Goal: Task Accomplishment & Management: Complete application form

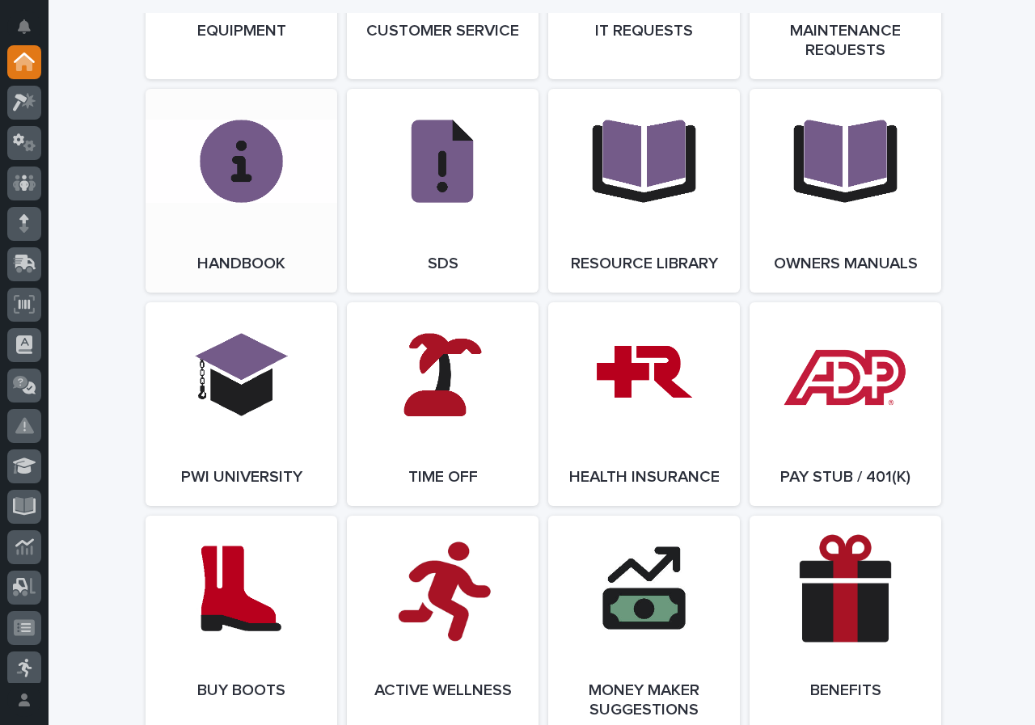
scroll to position [2021, 0]
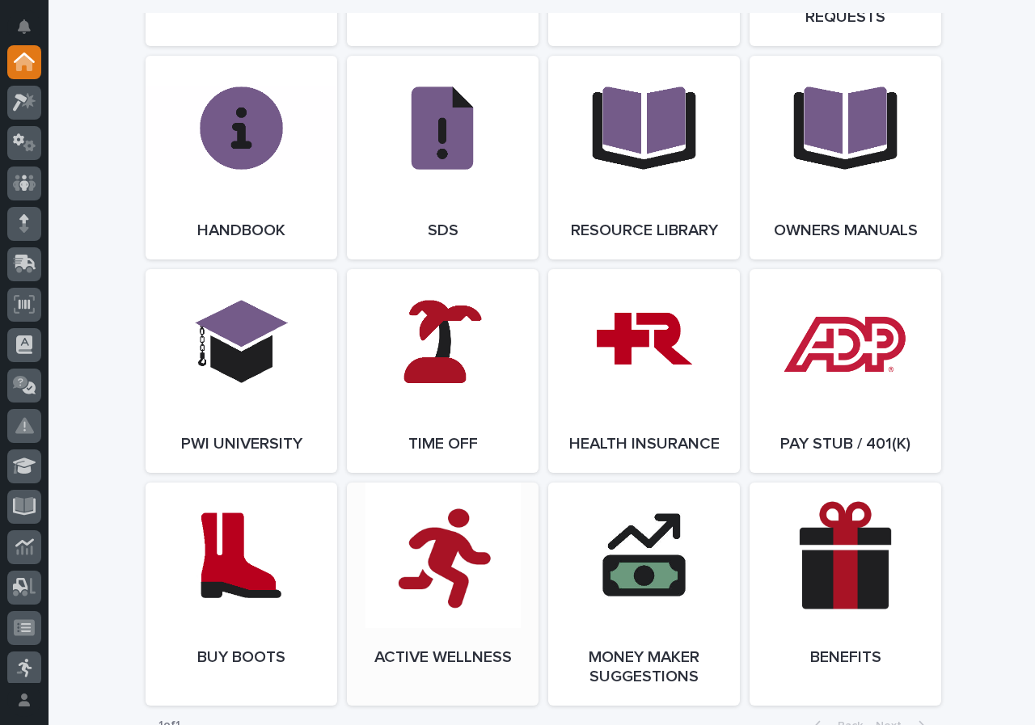
click at [398, 571] on link "Open Link" at bounding box center [443, 594] width 192 height 223
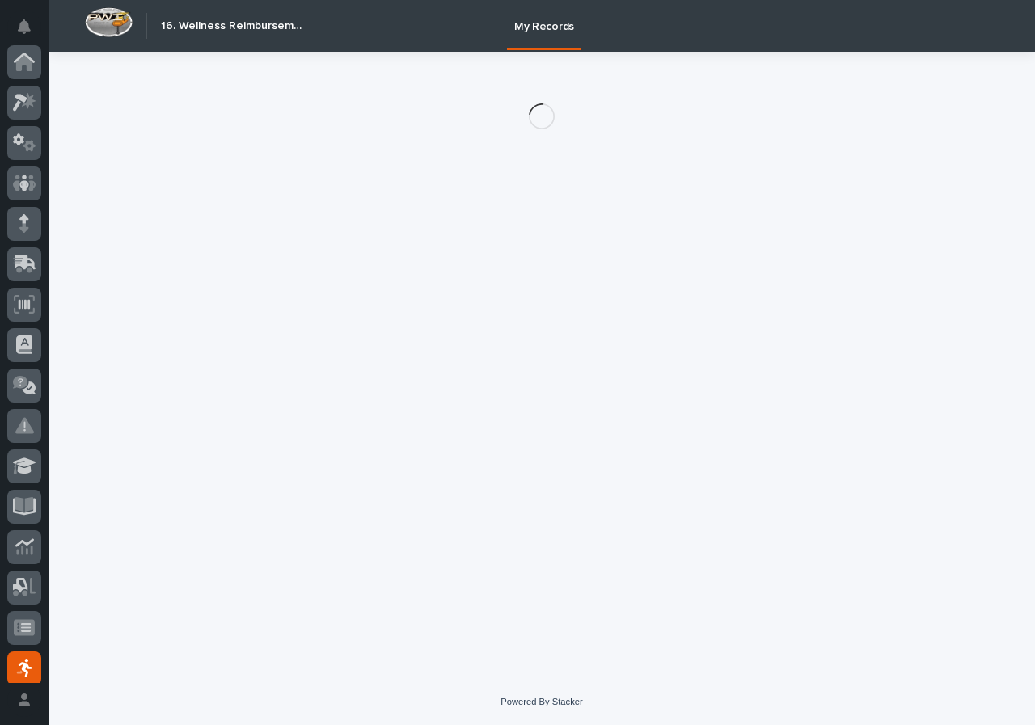
scroll to position [211, 0]
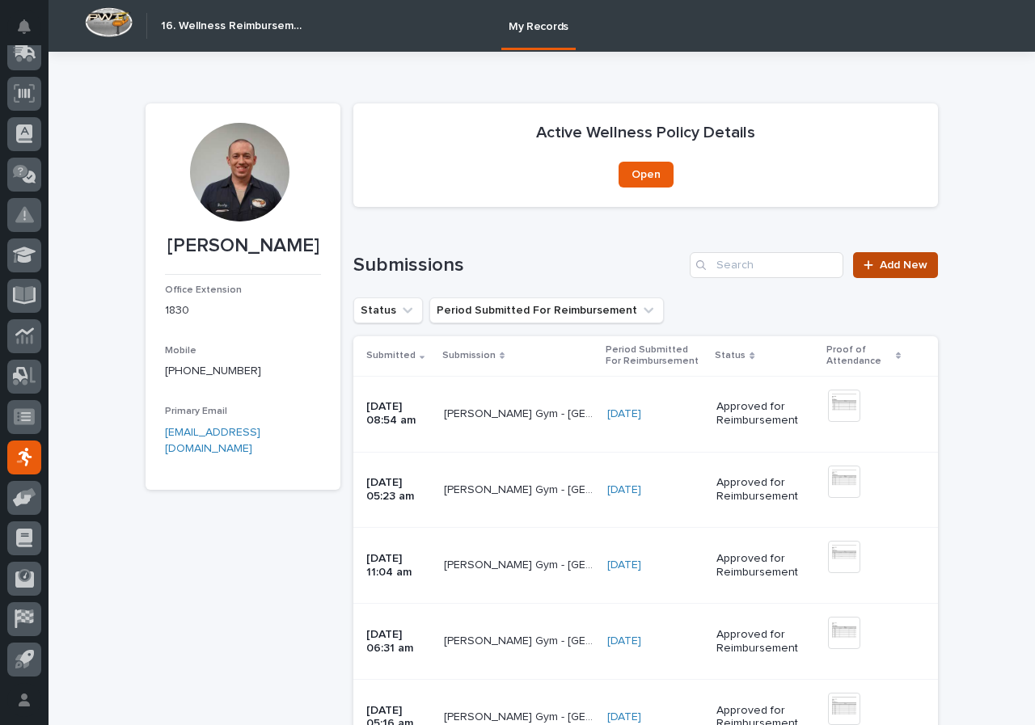
click at [889, 267] on span "Add New" at bounding box center [904, 265] width 48 height 11
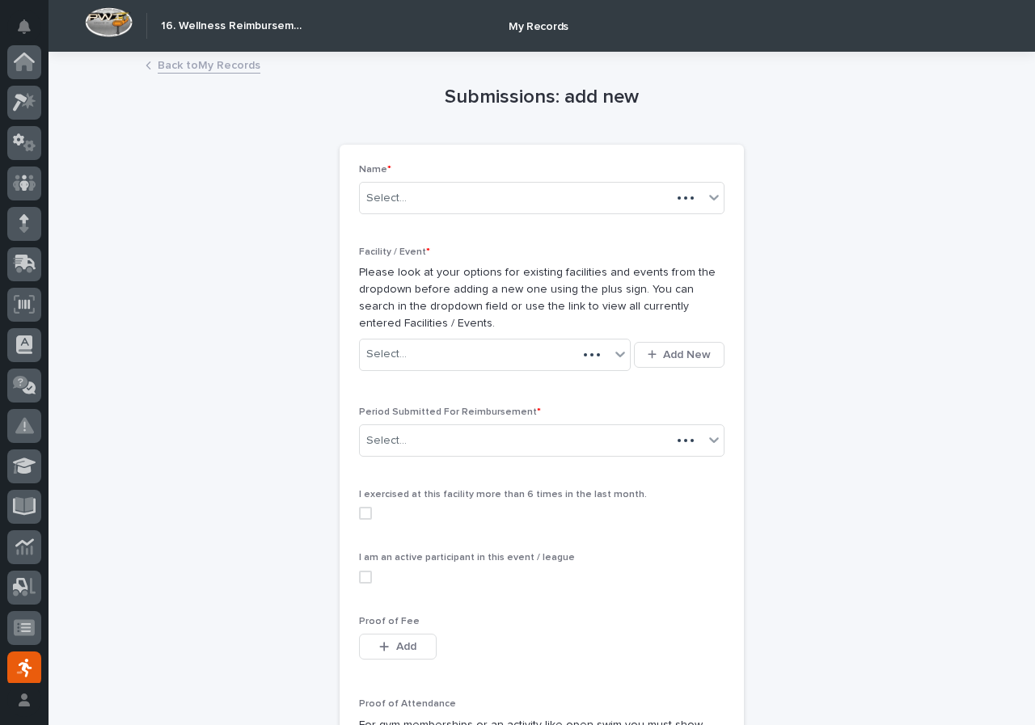
scroll to position [211, 0]
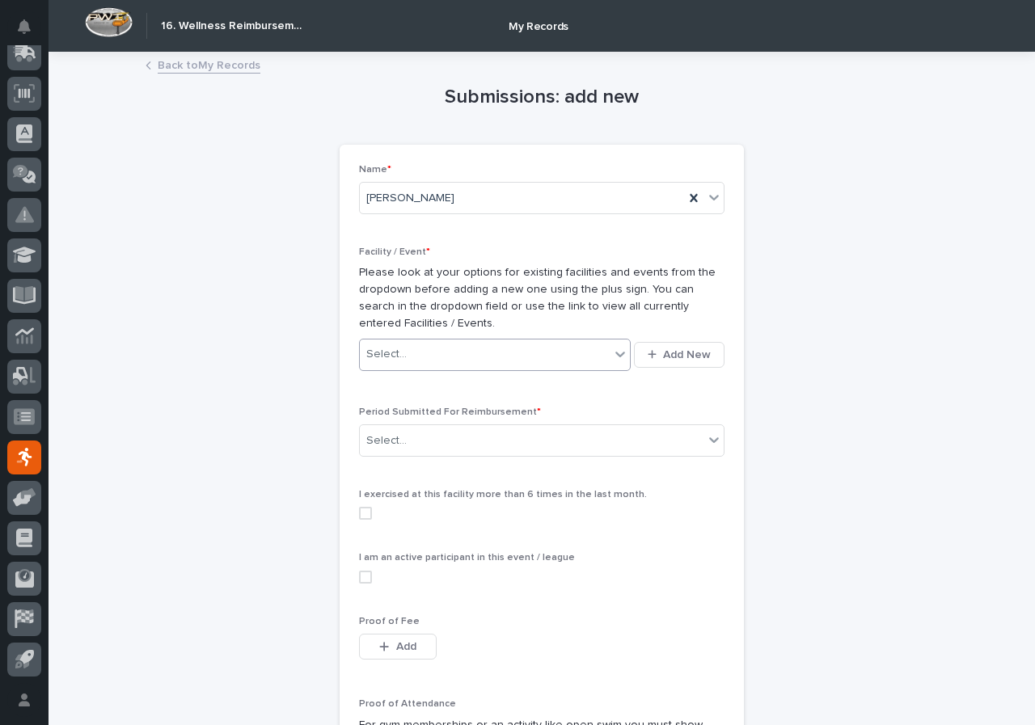
click at [428, 348] on div "Select..." at bounding box center [485, 354] width 250 height 27
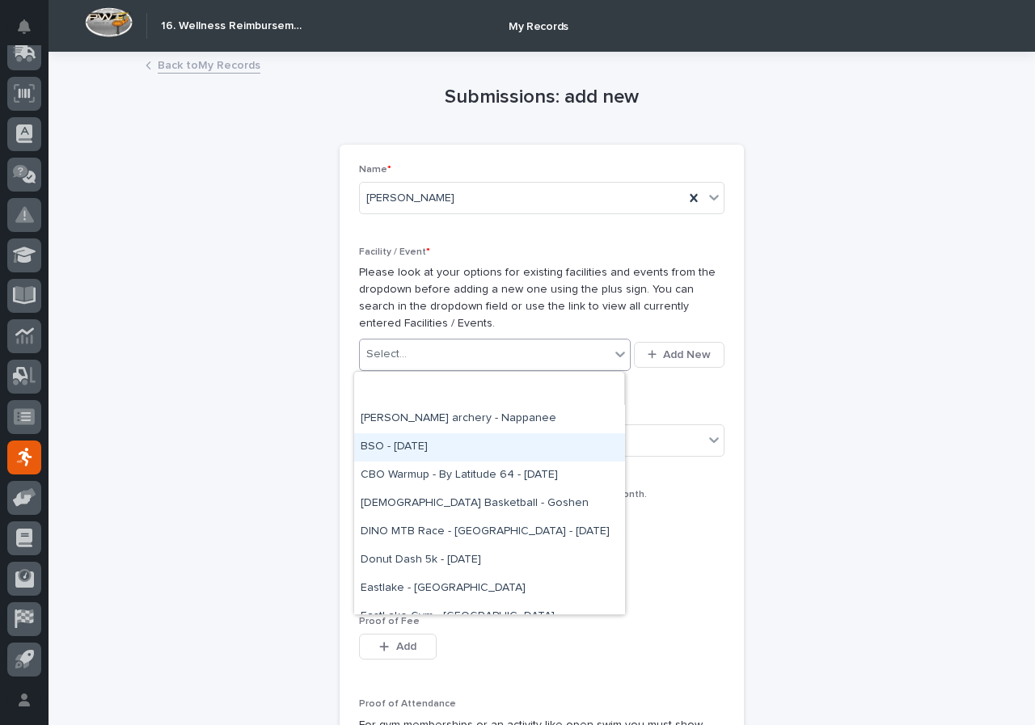
scroll to position [243, 0]
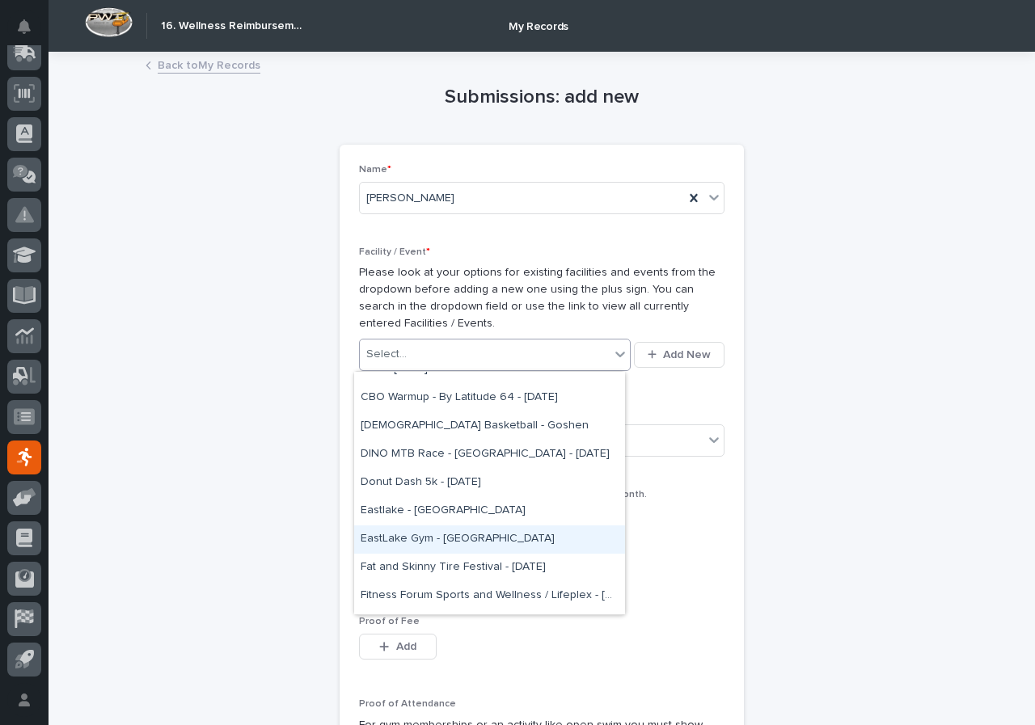
click at [475, 530] on div "EastLake Gym - Nappanee" at bounding box center [489, 539] width 271 height 28
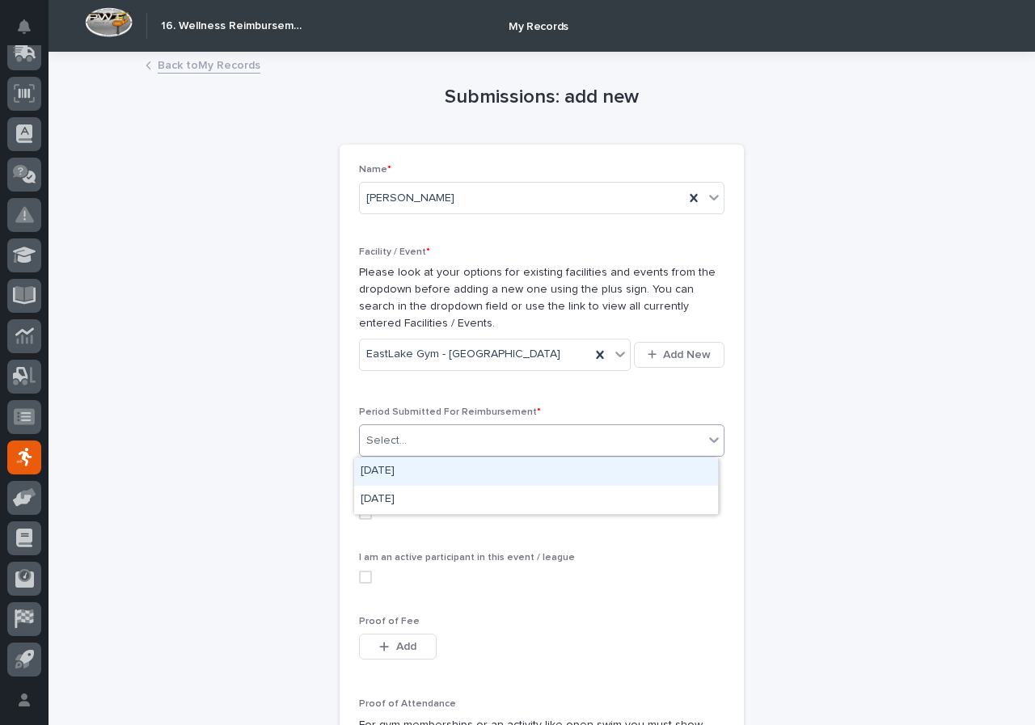
click at [446, 447] on div "Select..." at bounding box center [532, 441] width 344 height 27
click at [442, 471] on div "August 2025" at bounding box center [536, 472] width 364 height 28
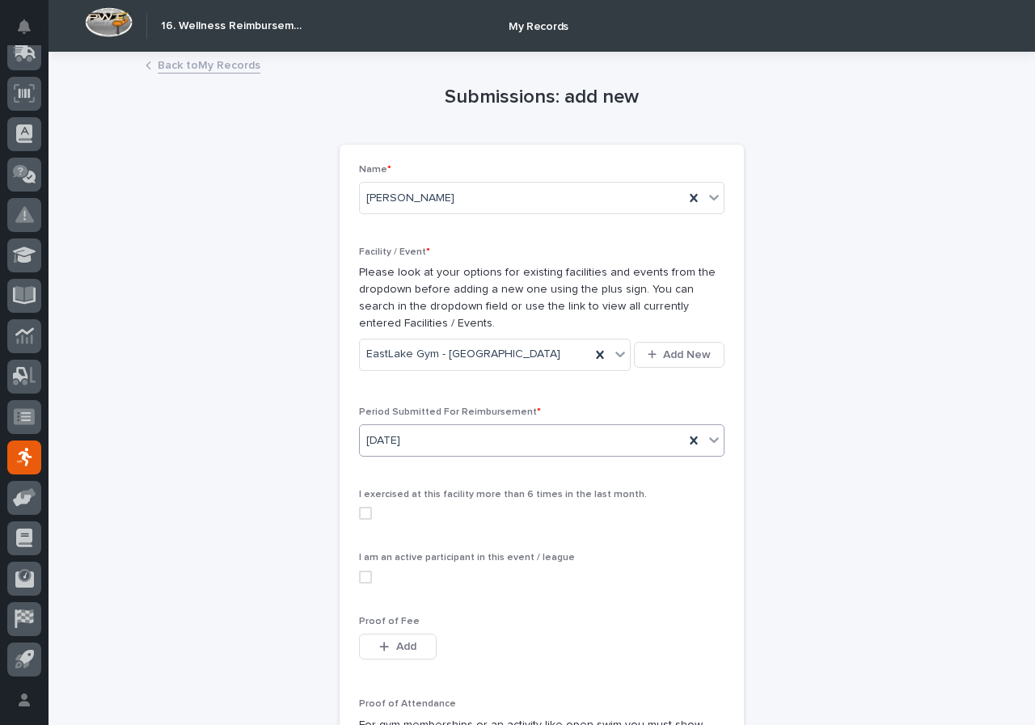
click at [365, 522] on div "I exercised at this facility more than 6 times in the last month." at bounding box center [541, 511] width 365 height 44
click at [362, 512] on span at bounding box center [365, 513] width 13 height 13
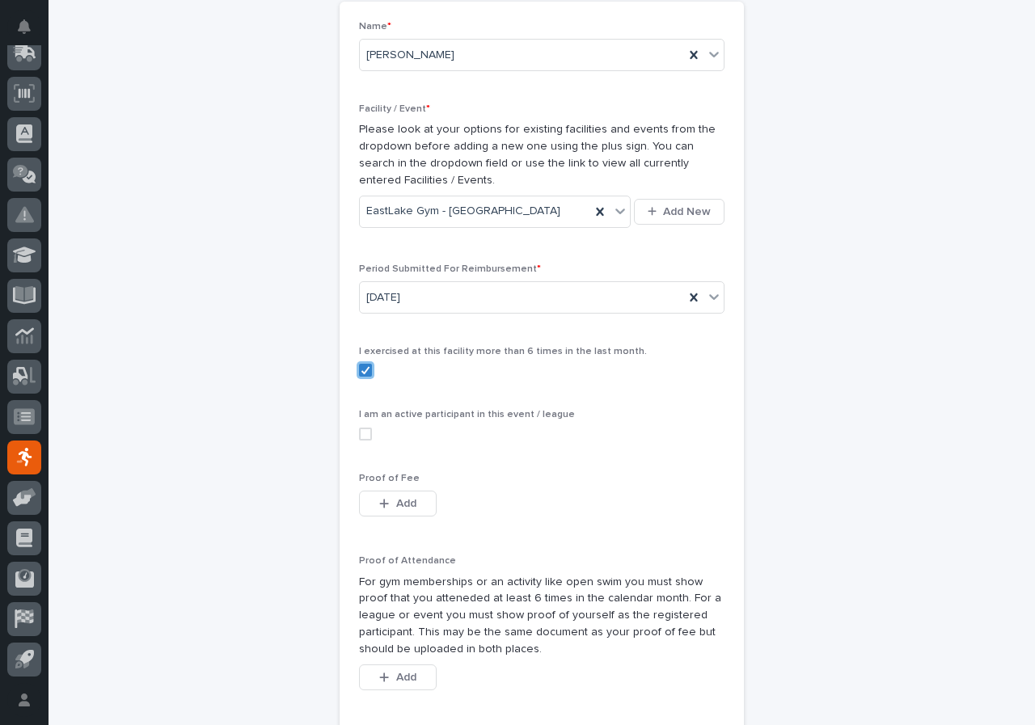
scroll to position [162, 0]
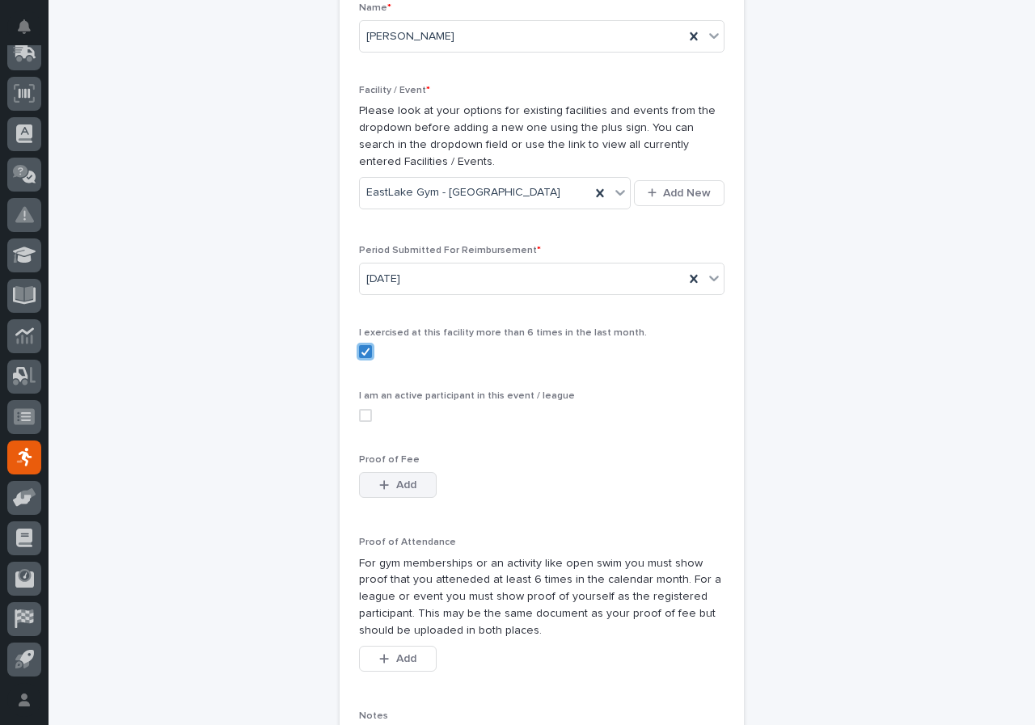
click at [396, 484] on span "Add" at bounding box center [406, 484] width 20 height 11
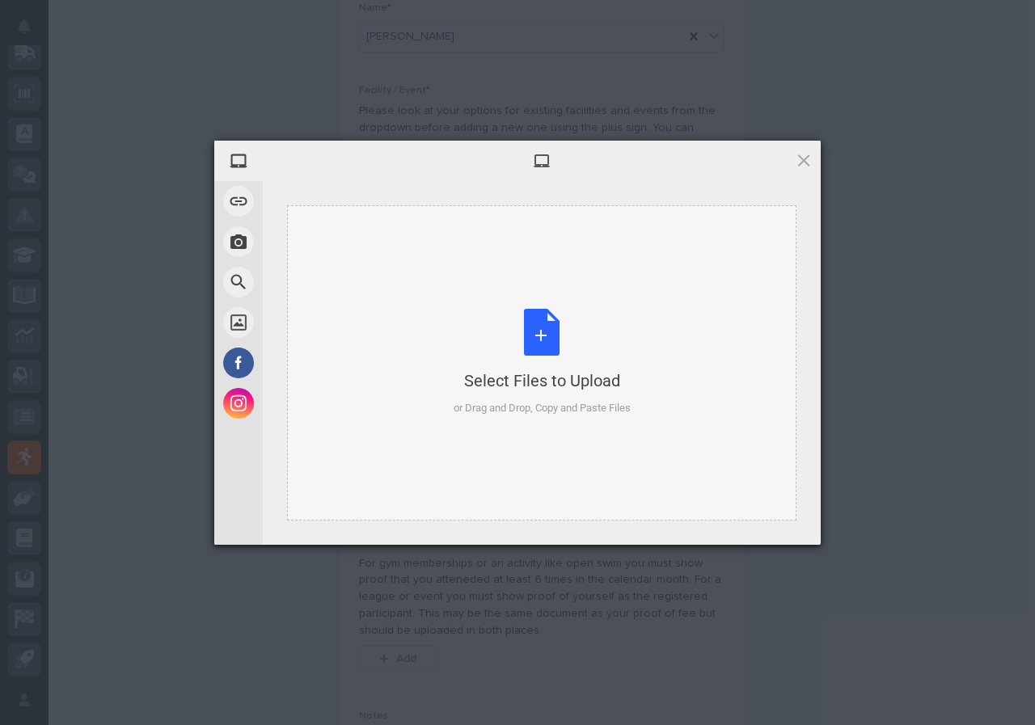
click at [525, 402] on div "or Drag and Drop, Copy and Paste Files" at bounding box center [542, 408] width 177 height 16
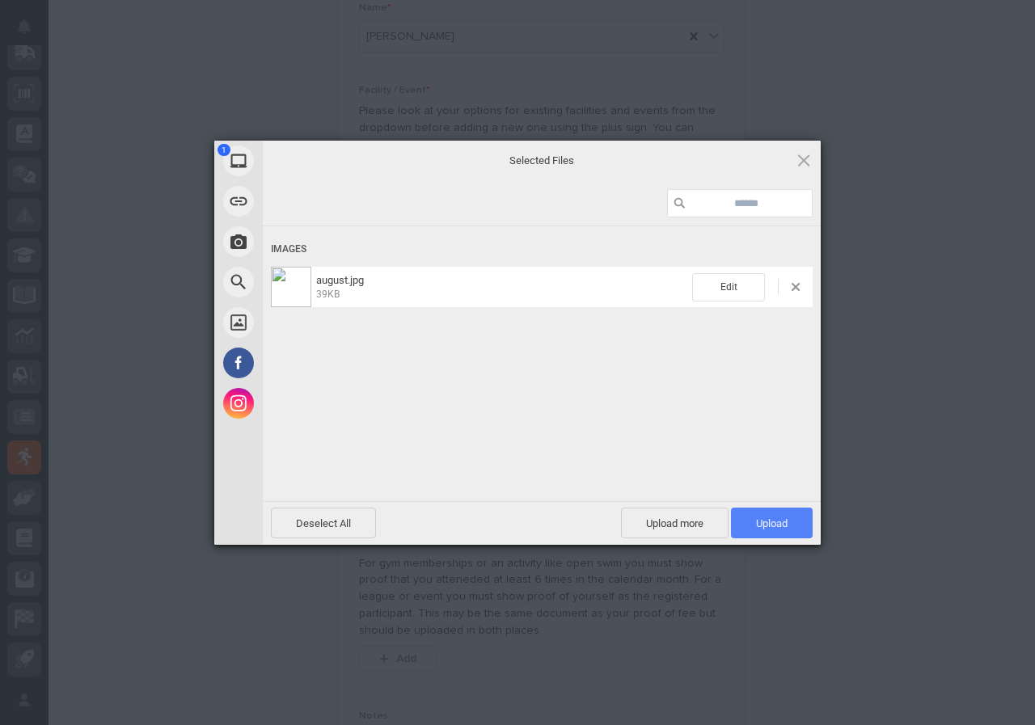
click at [748, 513] on span "Upload 1" at bounding box center [772, 523] width 82 height 31
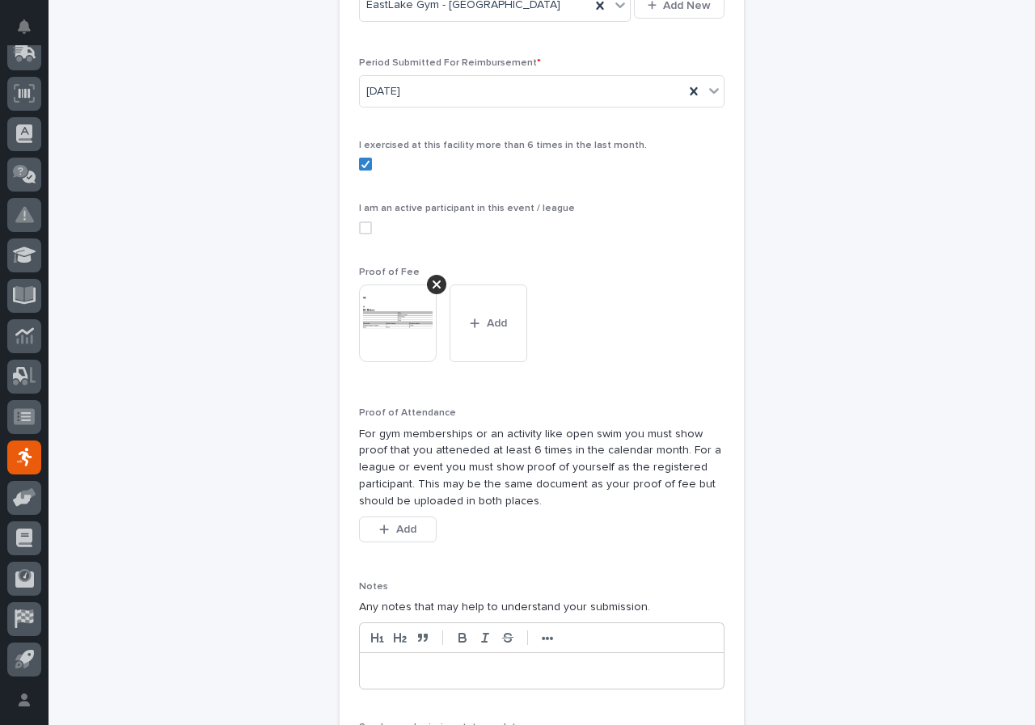
scroll to position [433, 0]
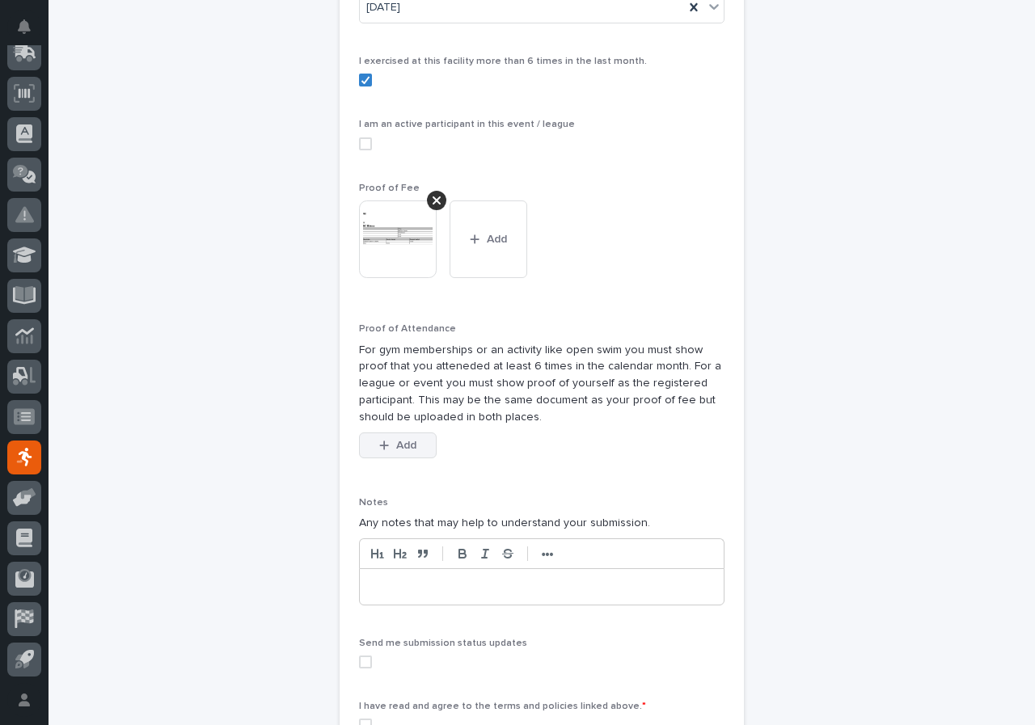
click at [411, 442] on button "Add" at bounding box center [398, 446] width 78 height 26
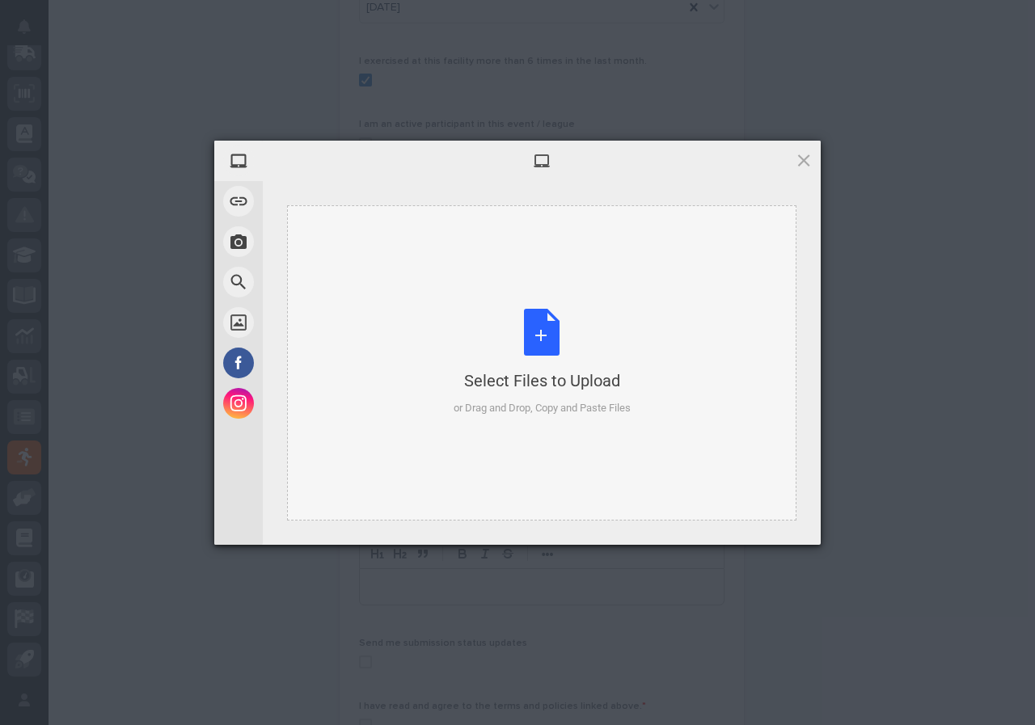
click at [549, 348] on div "Select Files to Upload or Drag and Drop, Copy and Paste Files" at bounding box center [542, 363] width 177 height 108
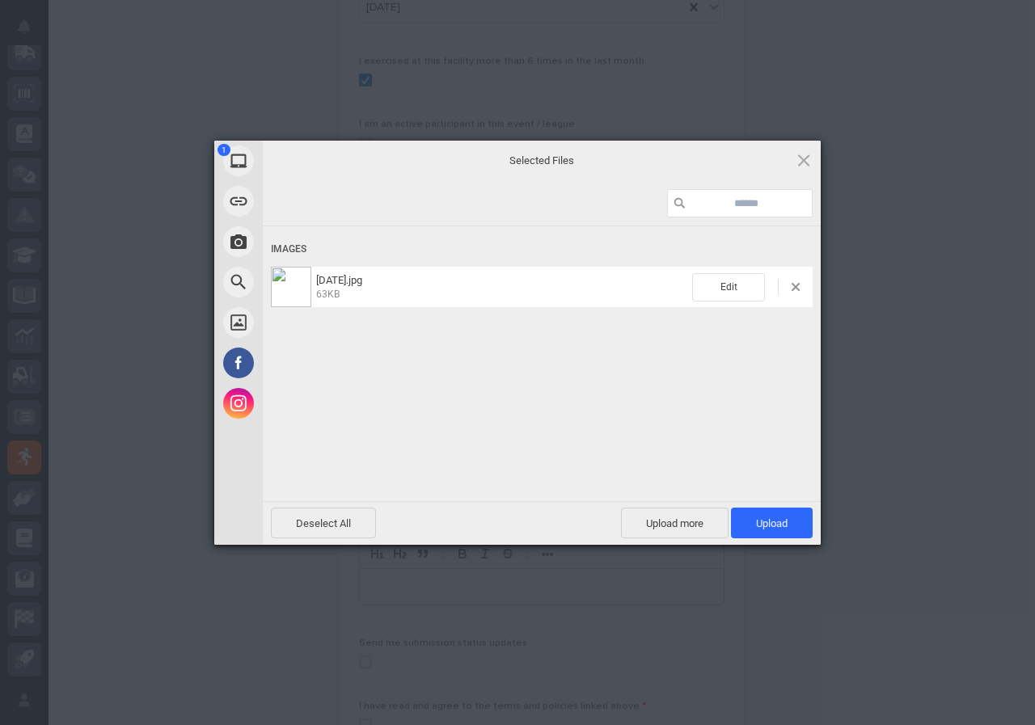
click at [784, 542] on div "Deselect All Upload more Upload 1" at bounding box center [542, 523] width 558 height 44
click at [779, 523] on span "Upload 1" at bounding box center [772, 523] width 32 height 12
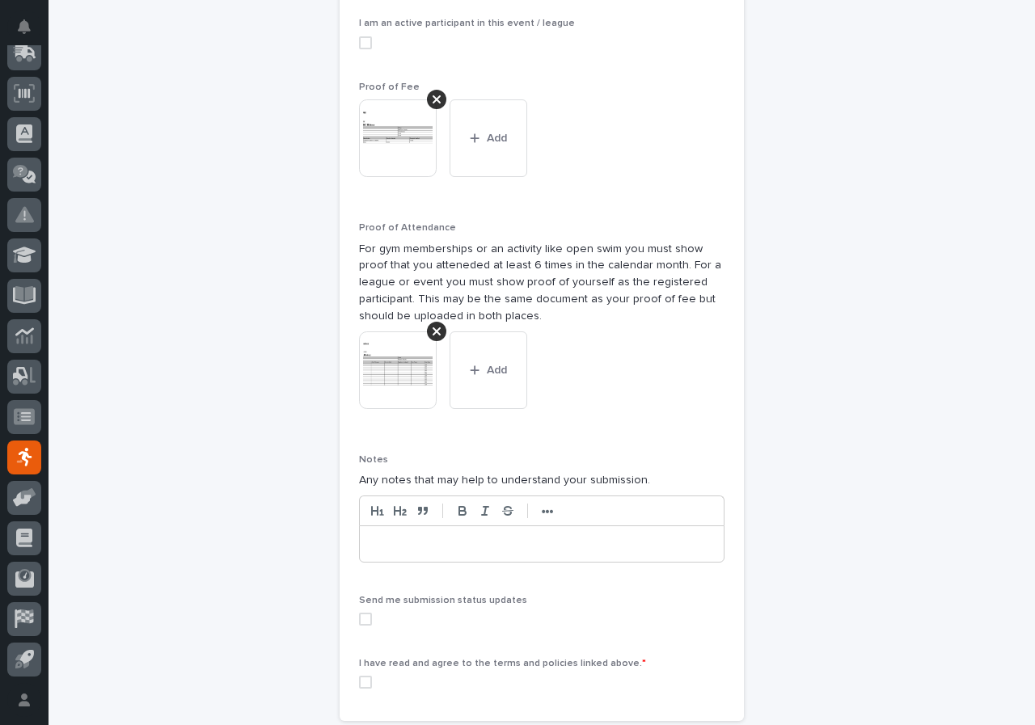
scroll to position [624, 0]
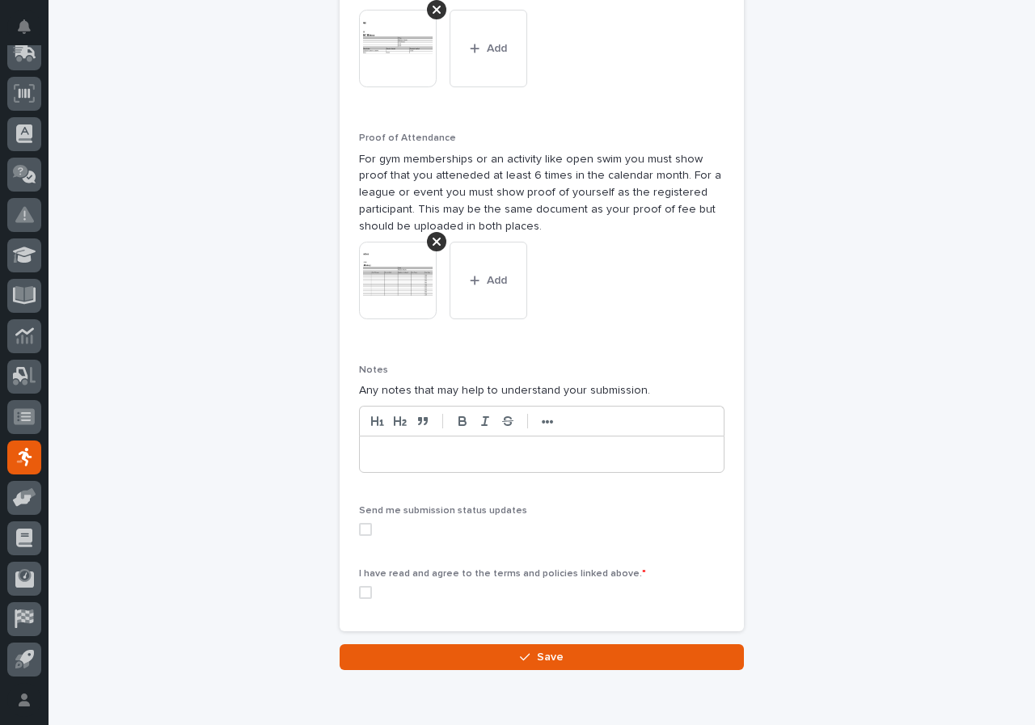
click at [359, 529] on span at bounding box center [365, 529] width 13 height 13
click at [359, 593] on span at bounding box center [365, 592] width 13 height 13
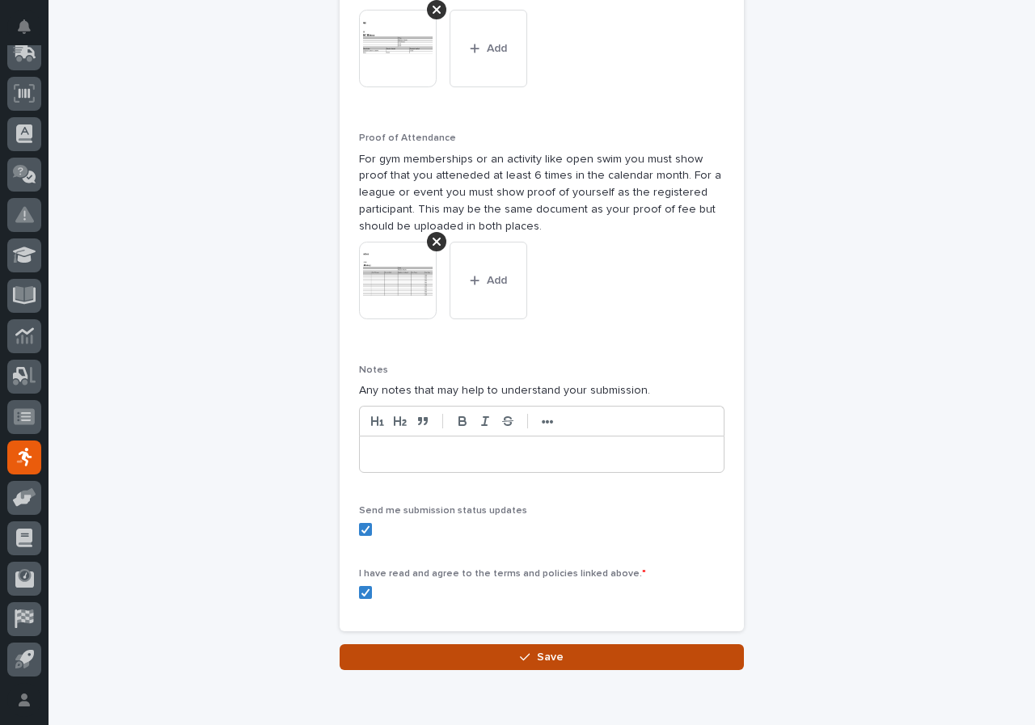
click at [460, 658] on button "Save" at bounding box center [542, 657] width 404 height 26
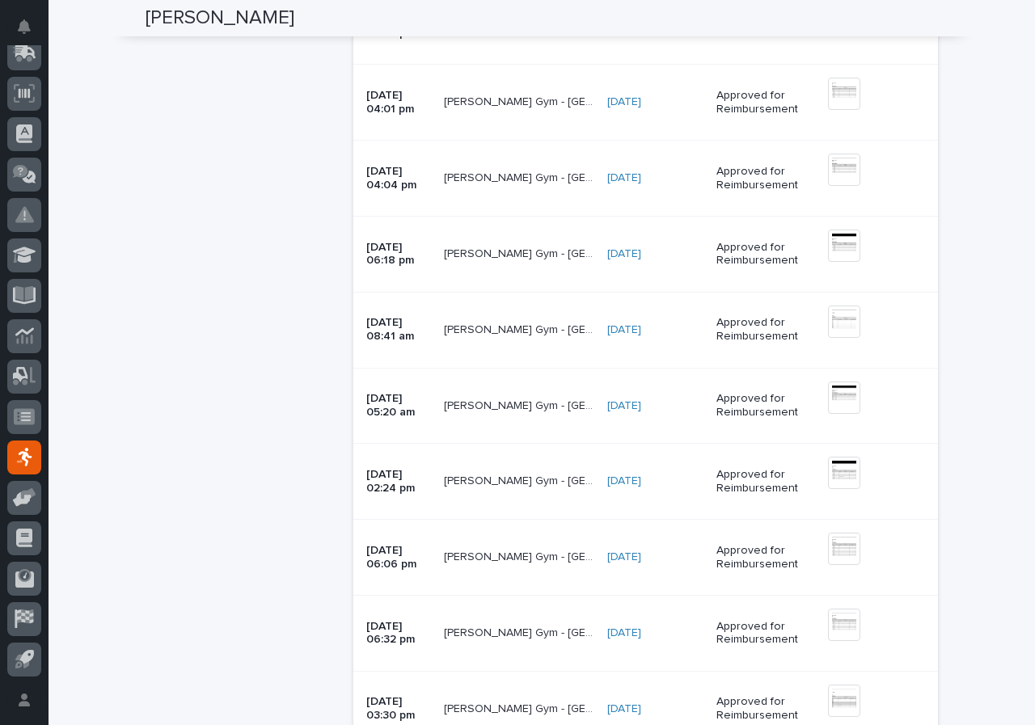
scroll to position [889, 0]
